Goal: Find specific page/section: Find specific page/section

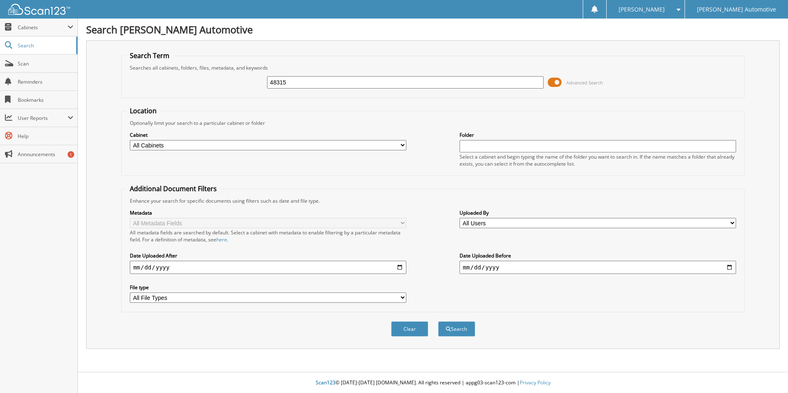
type input "48315"
click at [438, 322] on button "Search" at bounding box center [456, 329] width 37 height 15
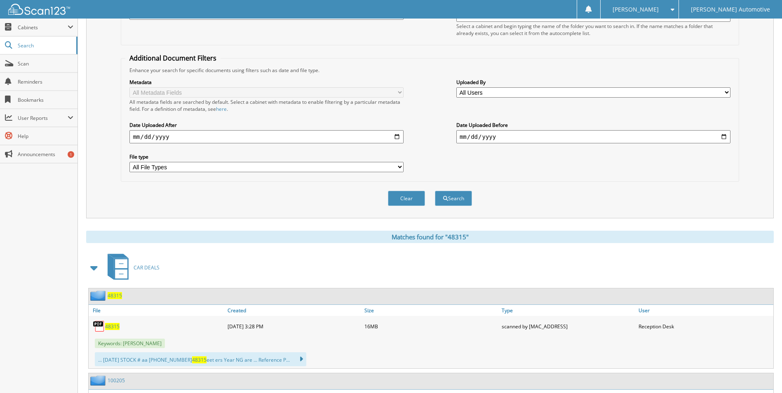
scroll to position [165, 0]
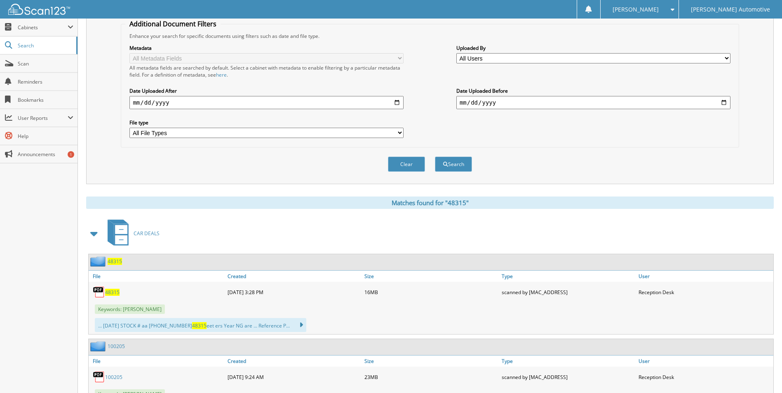
click at [107, 294] on span "48315" at bounding box center [112, 292] width 14 height 7
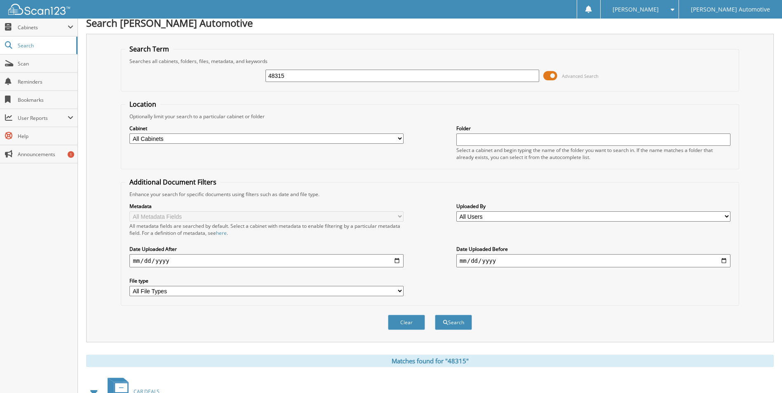
scroll to position [0, 0]
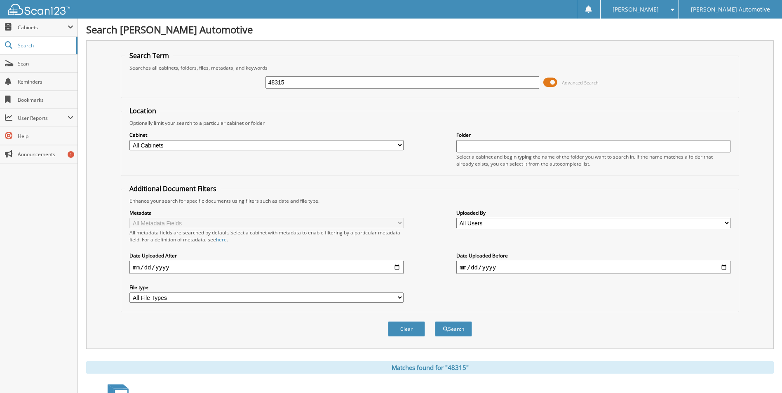
click at [288, 80] on input "48315" at bounding box center [403, 82] width 274 height 12
type input "101370a"
click at [435, 322] on button "Search" at bounding box center [453, 329] width 37 height 15
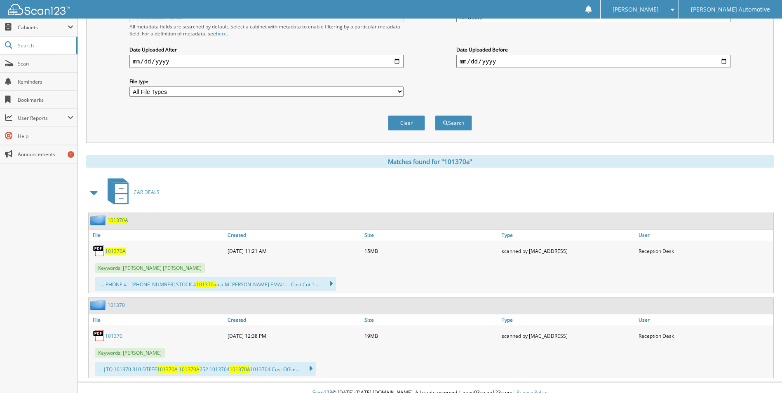
scroll to position [216, 0]
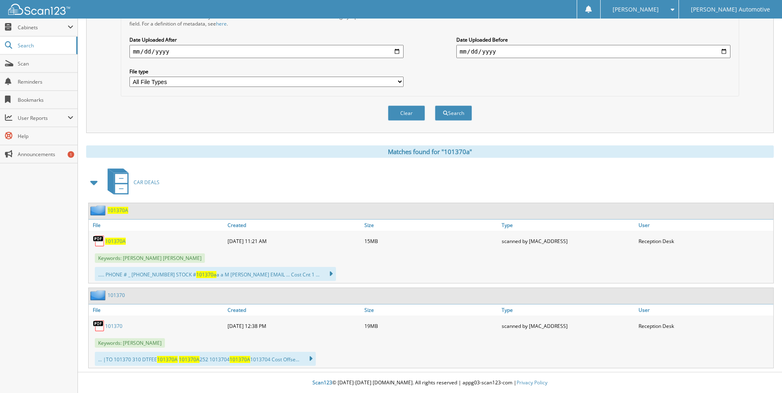
click at [123, 212] on span "101370A" at bounding box center [118, 210] width 21 height 7
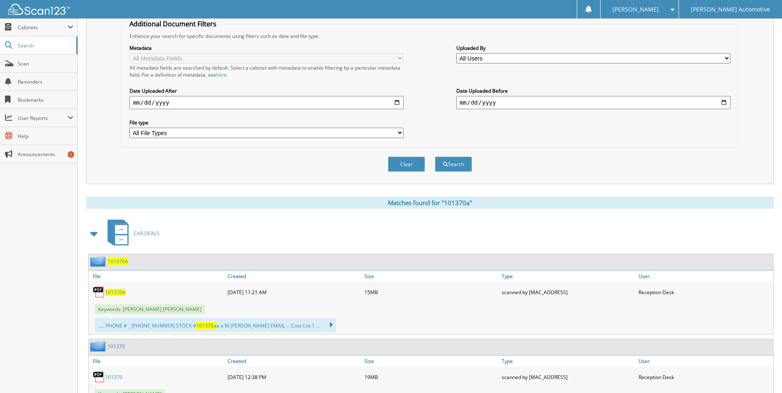
scroll to position [216, 0]
